Goal: Go to known website: Access a specific website the user already knows

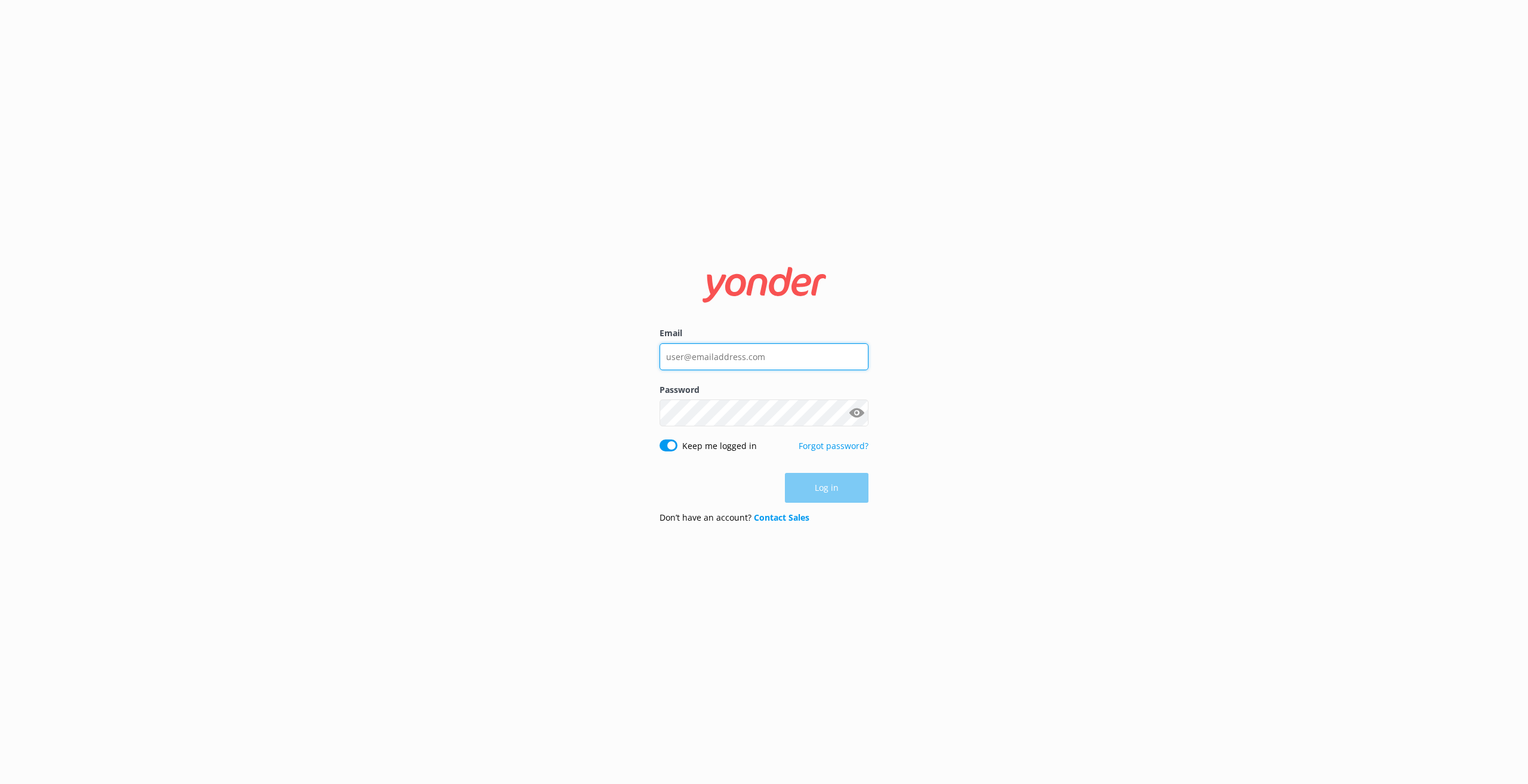
type input "[EMAIL_ADDRESS][DOMAIN_NAME]"
click at [754, 478] on div "Log in" at bounding box center [764, 488] width 209 height 30
click at [809, 478] on button "Log in" at bounding box center [827, 488] width 83 height 30
